Goal: Task Accomplishment & Management: Use online tool/utility

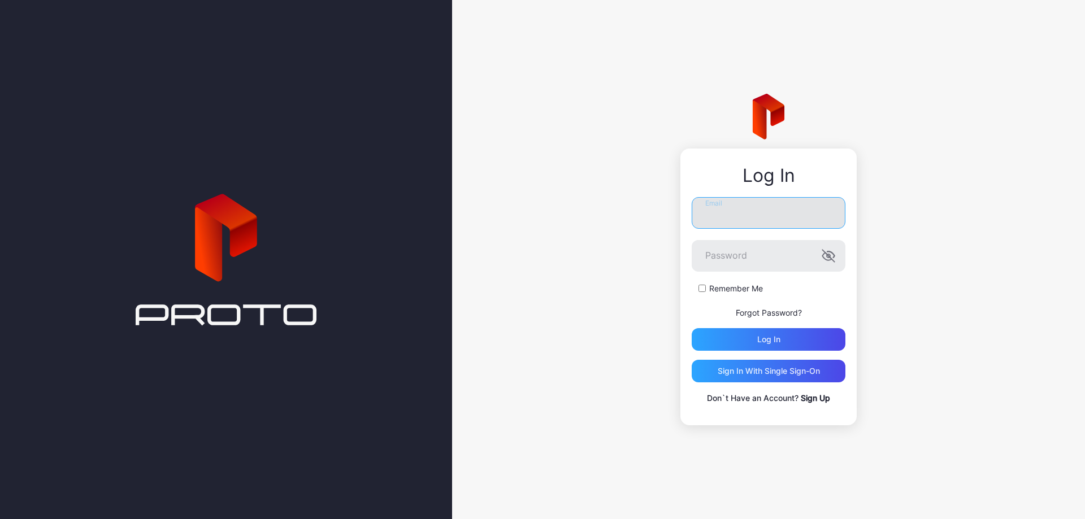
click at [735, 216] on input "Email" at bounding box center [768, 213] width 154 height 32
click at [780, 336] on div "Log in" at bounding box center [768, 339] width 23 height 9
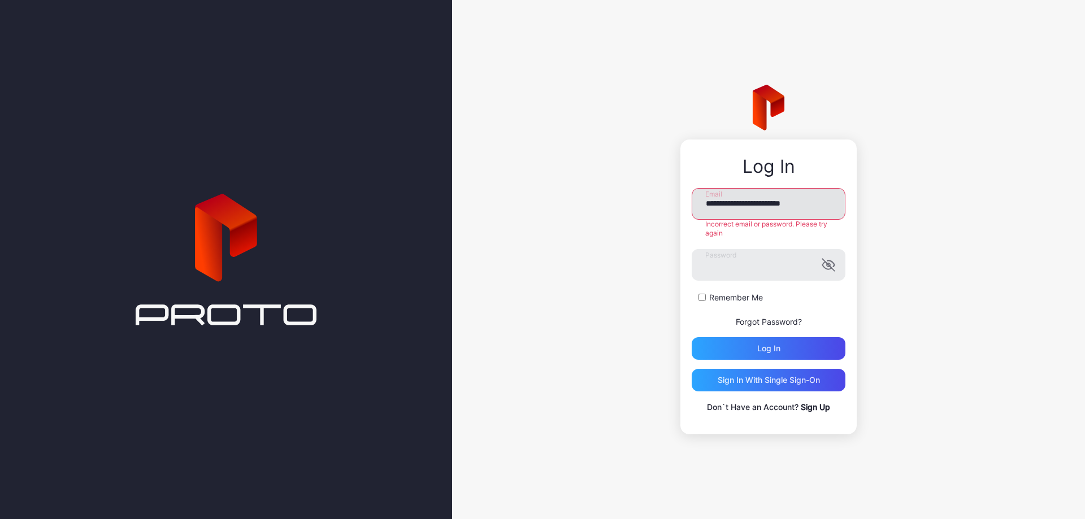
click at [728, 203] on input "**********" at bounding box center [768, 204] width 154 height 32
type input "**********"
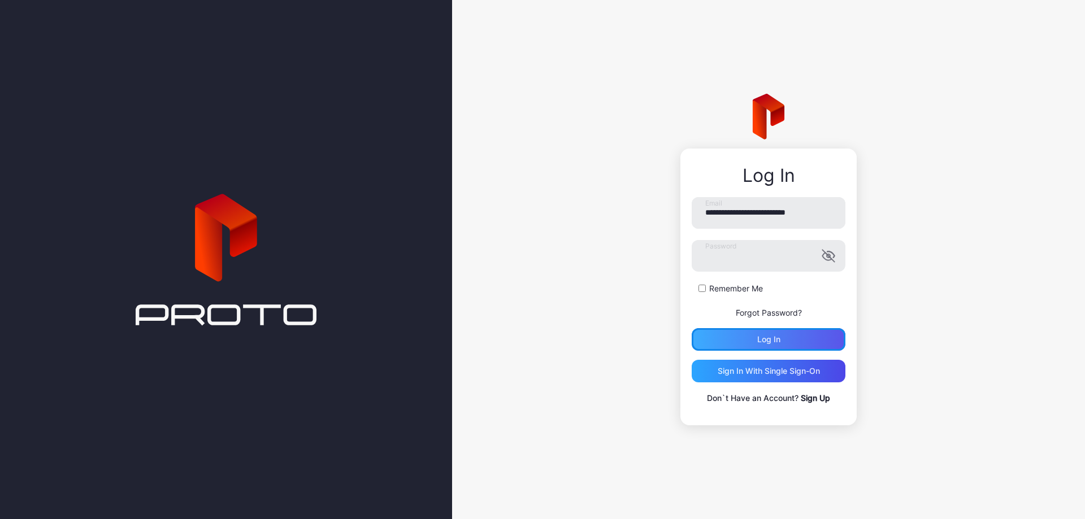
click at [788, 348] on div "Log in" at bounding box center [768, 339] width 154 height 23
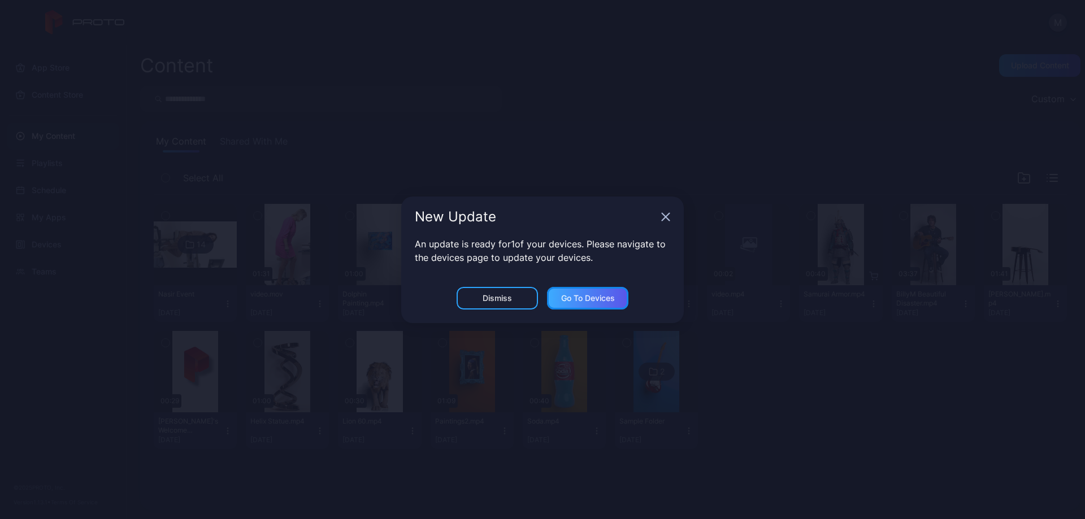
click at [582, 294] on div "Go to devices" at bounding box center [588, 298] width 54 height 9
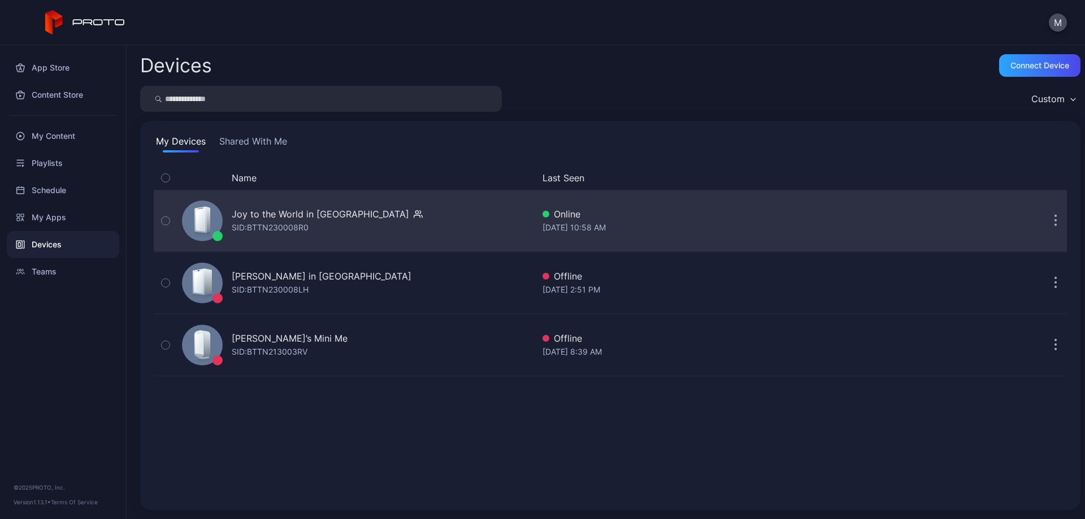
click at [1054, 223] on icon "button" at bounding box center [1055, 221] width 3 height 13
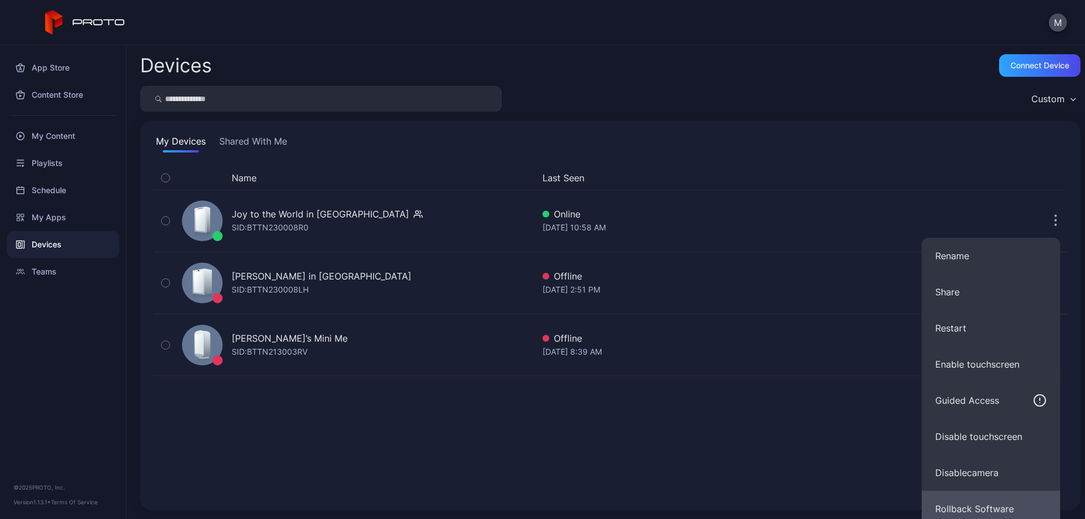
click at [989, 502] on button "Rollback Software" at bounding box center [990, 509] width 138 height 36
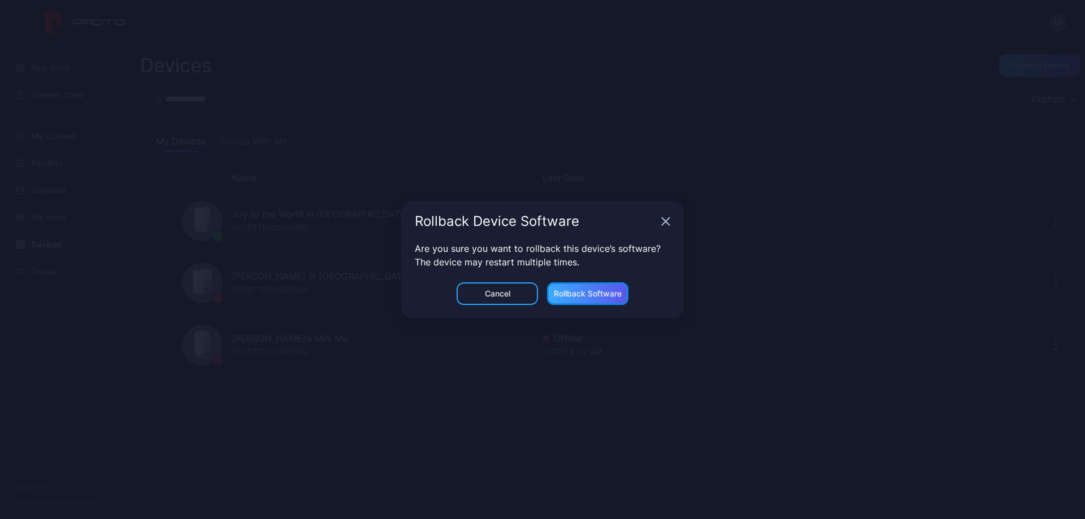
click at [590, 292] on div "Rollback Software" at bounding box center [588, 293] width 68 height 9
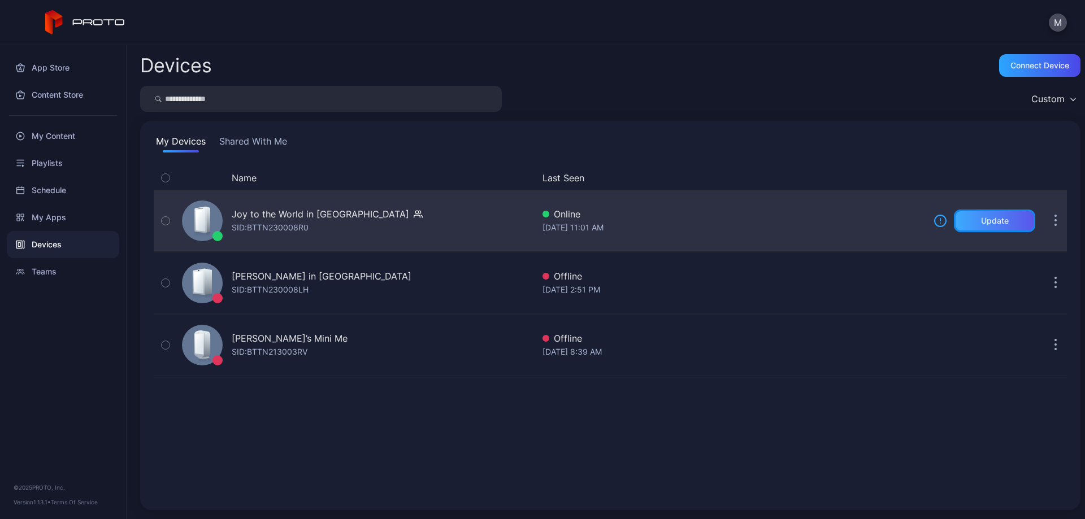
click at [1009, 223] on div "Update" at bounding box center [994, 221] width 81 height 23
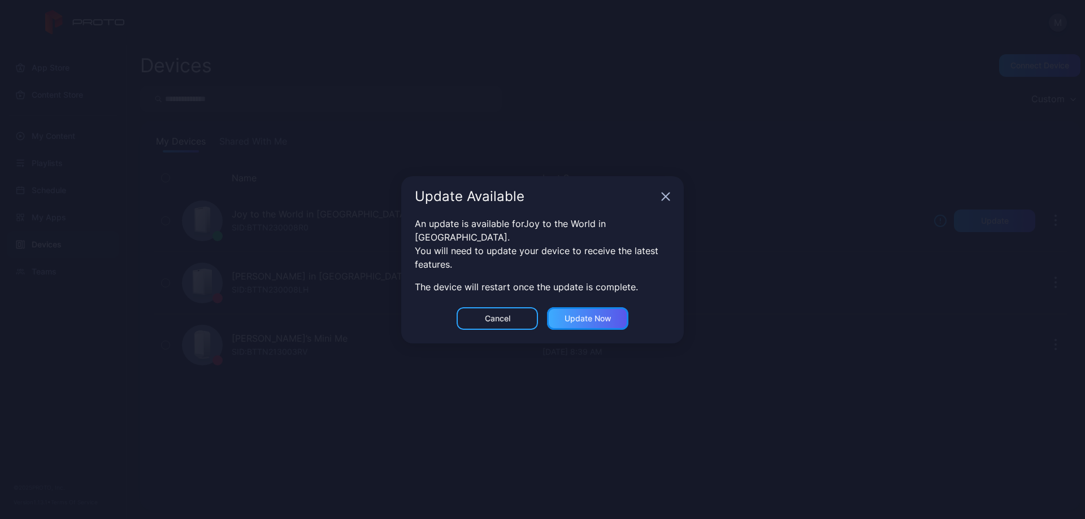
click at [599, 314] on div "Update now" at bounding box center [587, 318] width 47 height 9
